Goal: Download file/media

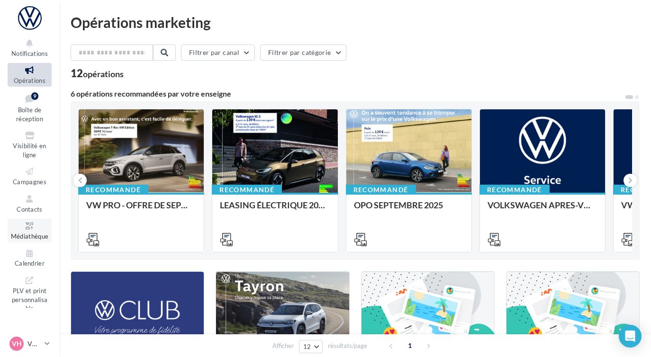
click at [37, 237] on span "Médiathèque" at bounding box center [30, 237] width 38 height 8
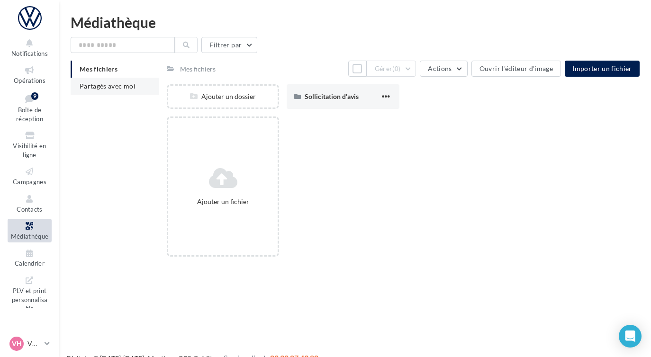
click at [139, 92] on li "Partagés avec moi" at bounding box center [115, 86] width 89 height 17
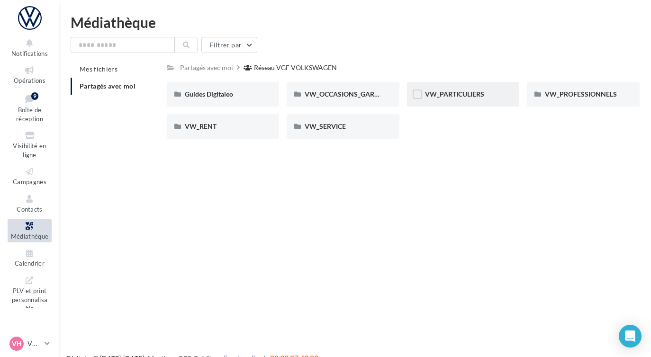
click at [474, 106] on div "VW_PARTICULIERS" at bounding box center [463, 94] width 113 height 25
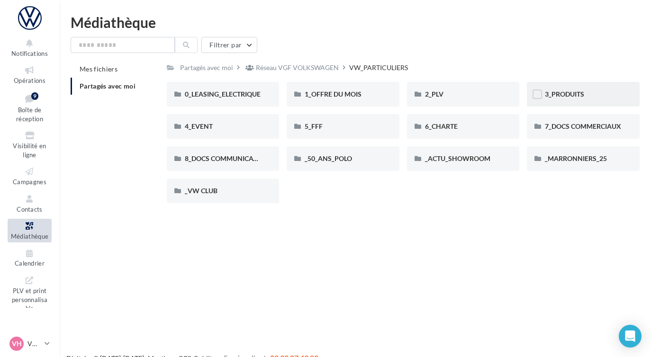
click at [548, 102] on div "3_PRODUITS" at bounding box center [583, 94] width 113 height 25
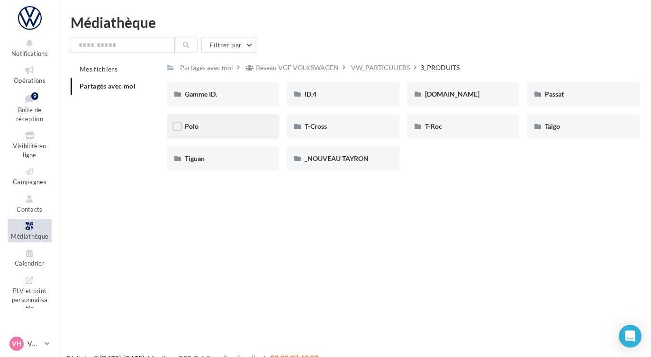
click at [235, 130] on div "Polo" at bounding box center [223, 126] width 77 height 9
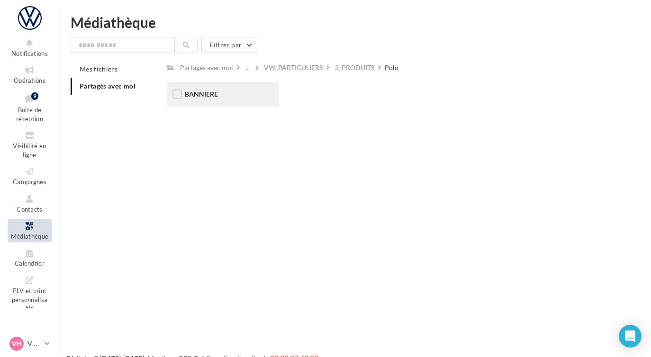
click at [229, 106] on div "BANNIERE" at bounding box center [223, 94] width 113 height 25
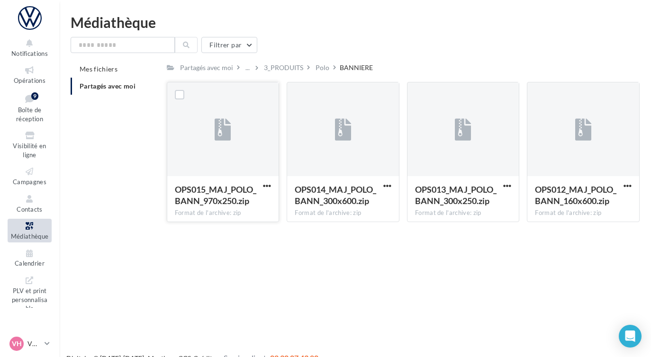
click at [273, 185] on div "OPS015_MAJ_POLO_BANN_970x250.zip Format de l'archive: zip" at bounding box center [223, 198] width 112 height 45
click at [623, 188] on span "button" at bounding box center [627, 186] width 8 height 8
click at [580, 205] on button "Télécharger" at bounding box center [586, 204] width 95 height 25
click at [390, 186] on span "button" at bounding box center [387, 186] width 8 height 8
click at [370, 212] on button "Télécharger" at bounding box center [345, 204] width 95 height 25
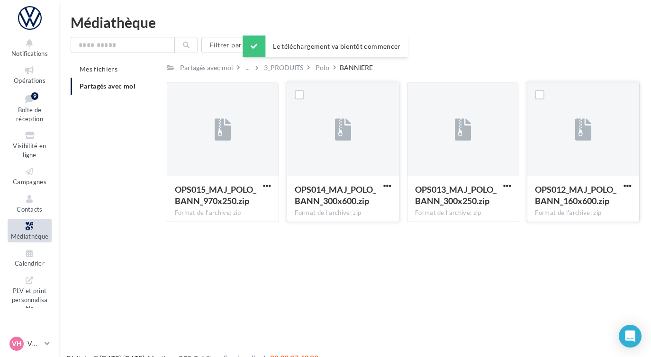
click at [284, 80] on div "Partagés avec moi ... 3_PRODUITS Polo BANNIERE Rs Partagé par Réseau VGF VOLKSW…" at bounding box center [403, 145] width 473 height 169
click at [285, 67] on div "3_PRODUITS" at bounding box center [283, 67] width 39 height 9
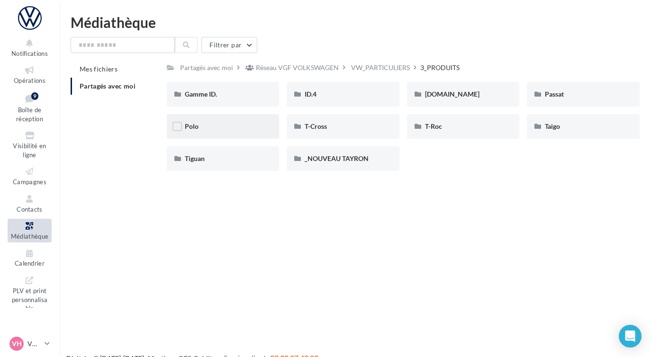
click at [240, 124] on div "Polo" at bounding box center [223, 126] width 77 height 9
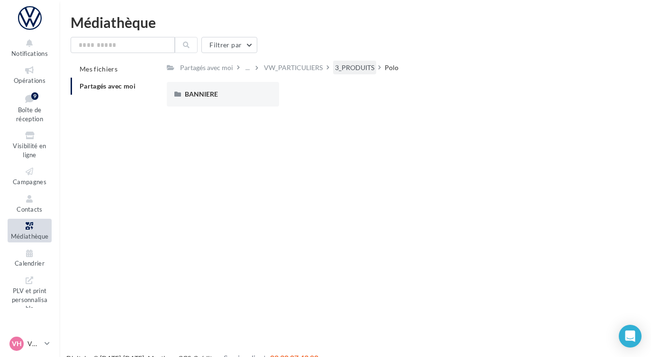
click at [344, 66] on div "3_PRODUITS" at bounding box center [354, 67] width 39 height 9
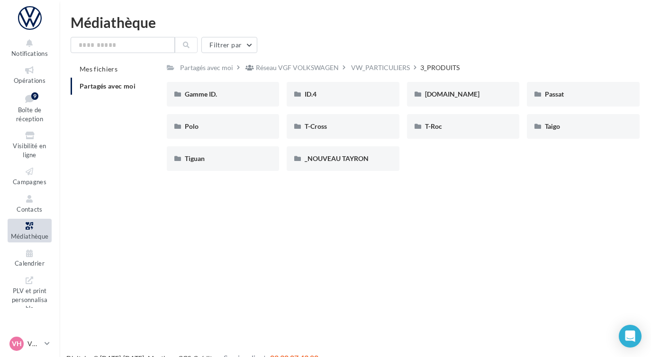
click at [101, 94] on li "Partagés avec moi" at bounding box center [115, 86] width 89 height 17
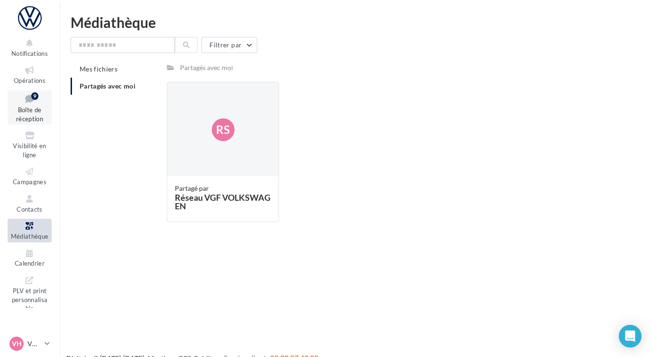
click at [34, 105] on link "Boîte de réception 9" at bounding box center [30, 107] width 44 height 35
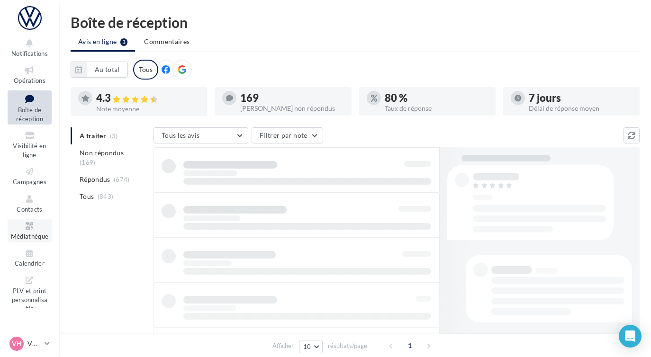
click at [30, 221] on icon at bounding box center [29, 226] width 38 height 11
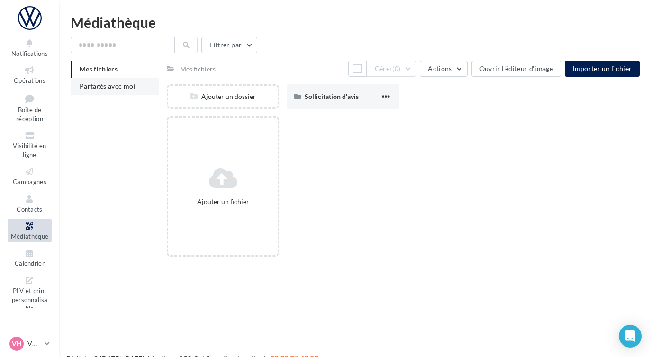
click at [131, 88] on span "Partagés avec moi" at bounding box center [108, 86] width 56 height 8
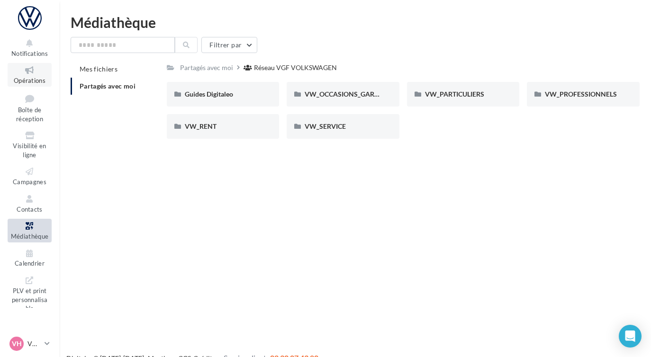
click at [26, 66] on icon at bounding box center [29, 70] width 38 height 11
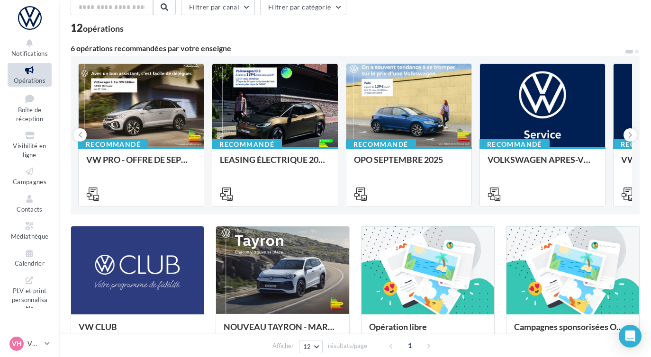
scroll to position [48, 0]
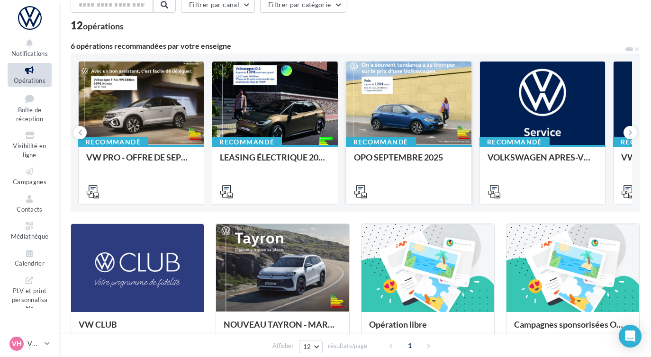
click at [433, 124] on div at bounding box center [408, 104] width 125 height 84
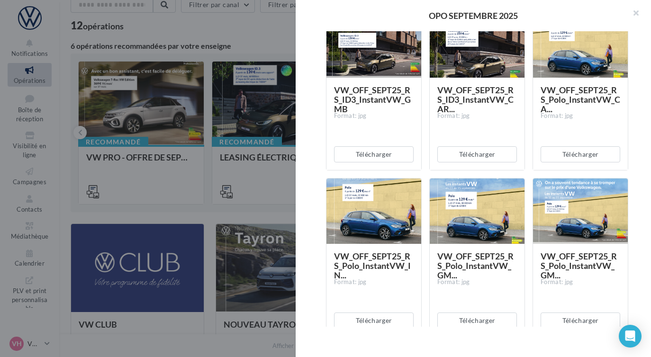
scroll to position [365, 0]
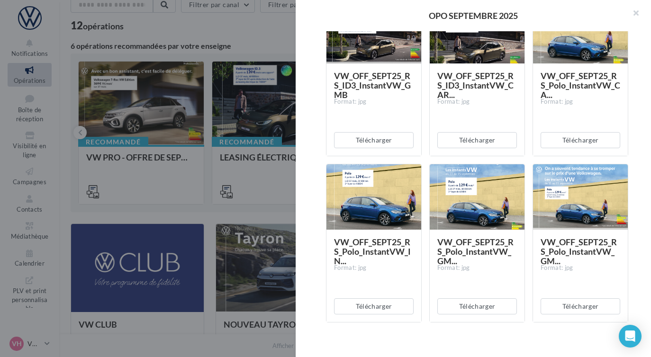
click at [586, 229] on div at bounding box center [580, 197] width 95 height 66
click at [564, 304] on button "Télécharger" at bounding box center [581, 306] width 80 height 16
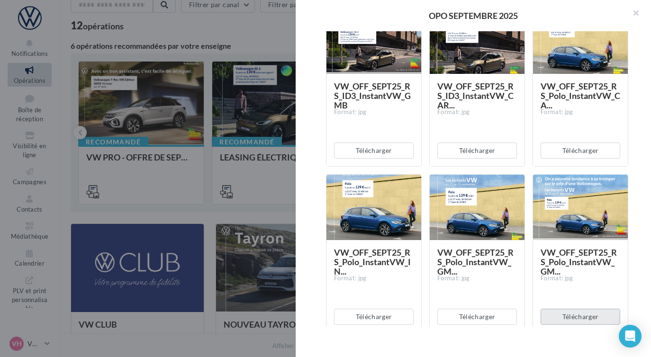
scroll to position [354, 0]
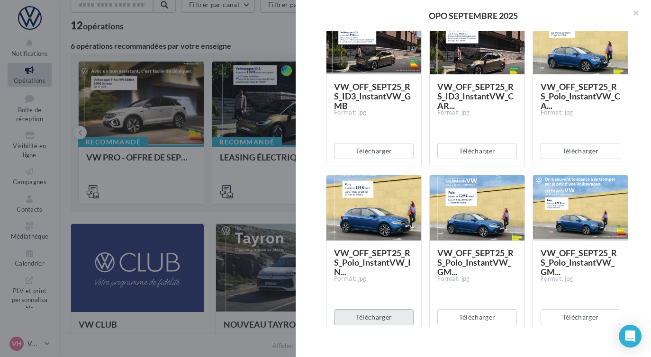
click at [406, 315] on button "Télécharger" at bounding box center [374, 317] width 80 height 16
click at [498, 219] on div at bounding box center [477, 208] width 95 height 66
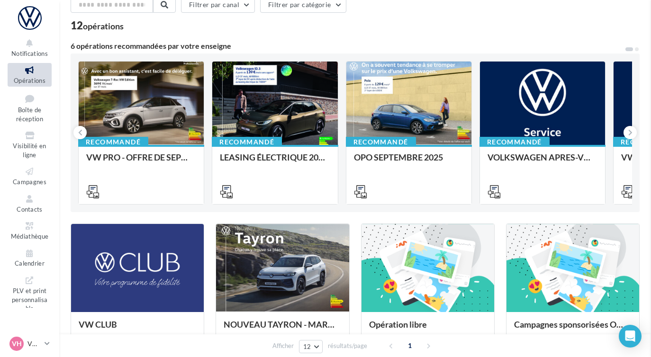
click at [43, 337] on link "VH VW HAGUENAU vw-hag-mar" at bounding box center [30, 344] width 44 height 18
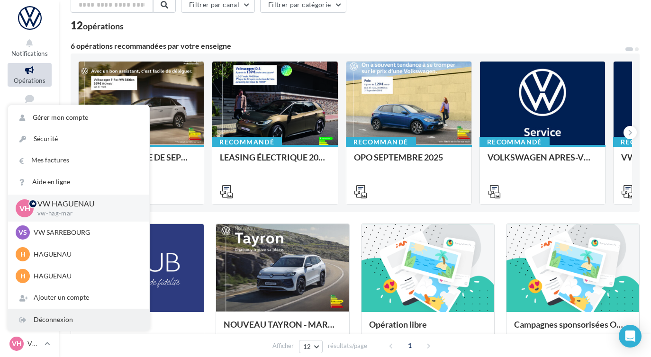
click at [45, 326] on div "Déconnexion" at bounding box center [78, 319] width 141 height 21
